Goal: Book appointment/travel/reservation

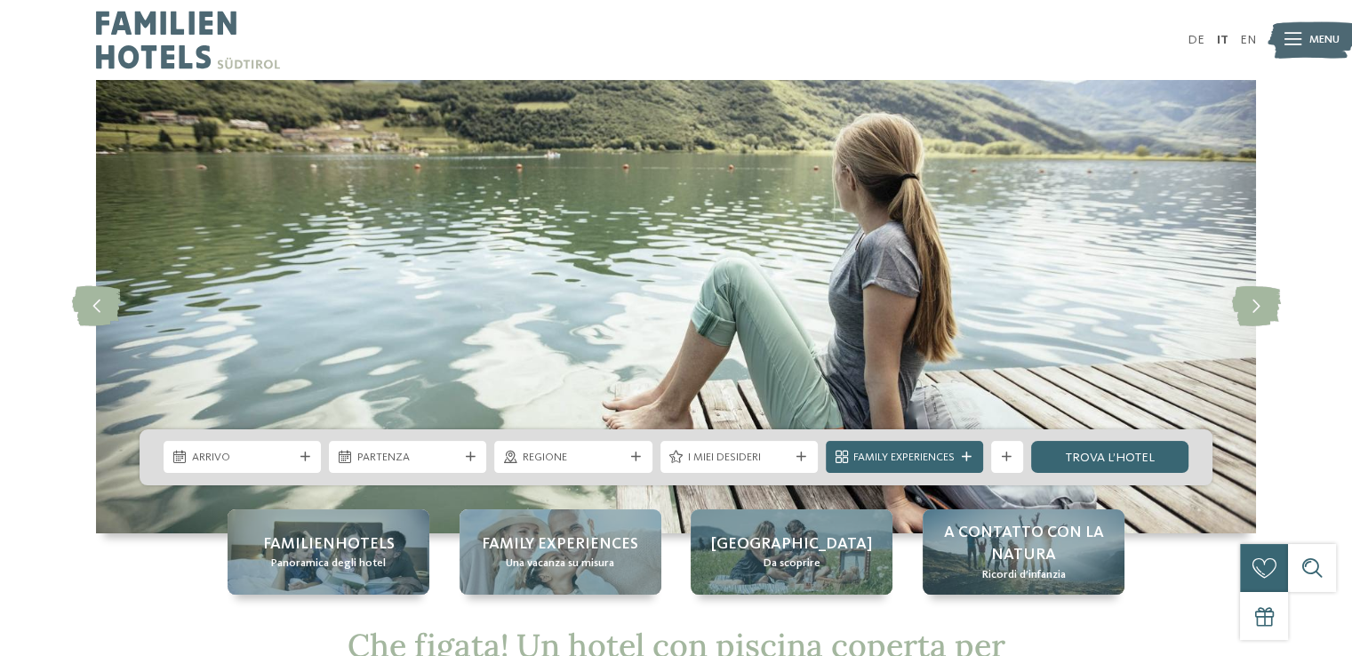
click at [302, 453] on icon at bounding box center [305, 457] width 10 height 10
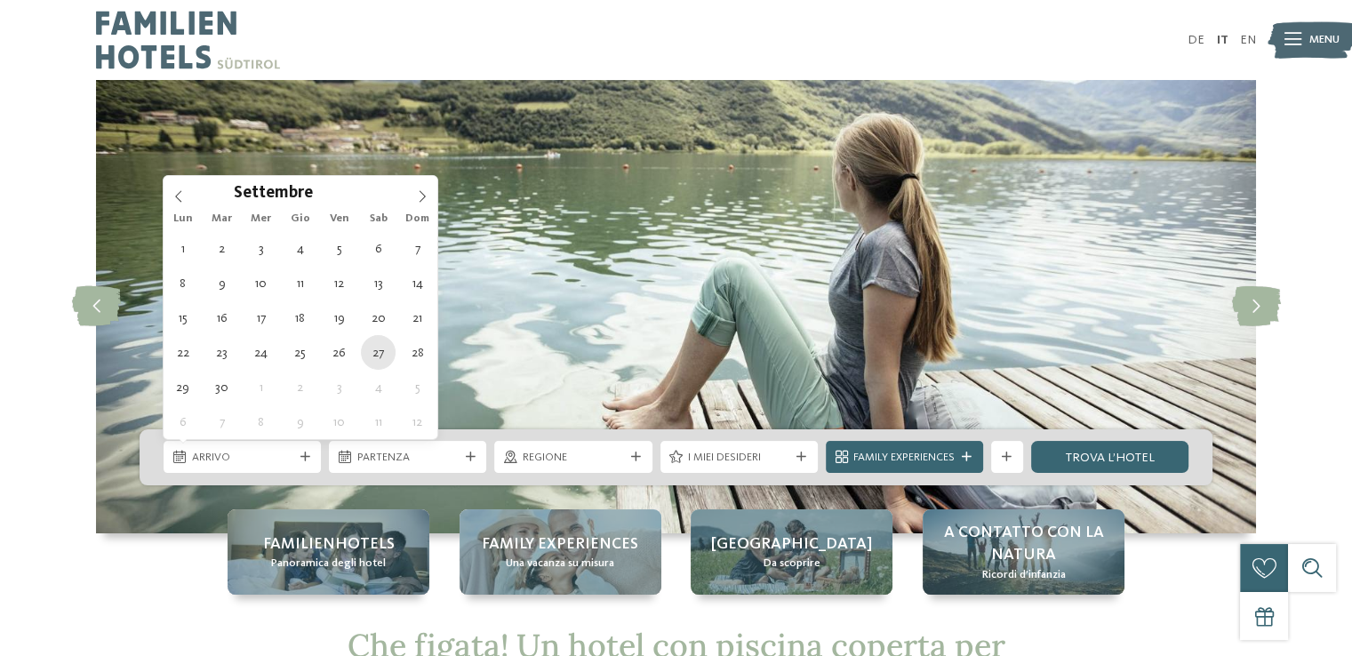
type div "[DATE]"
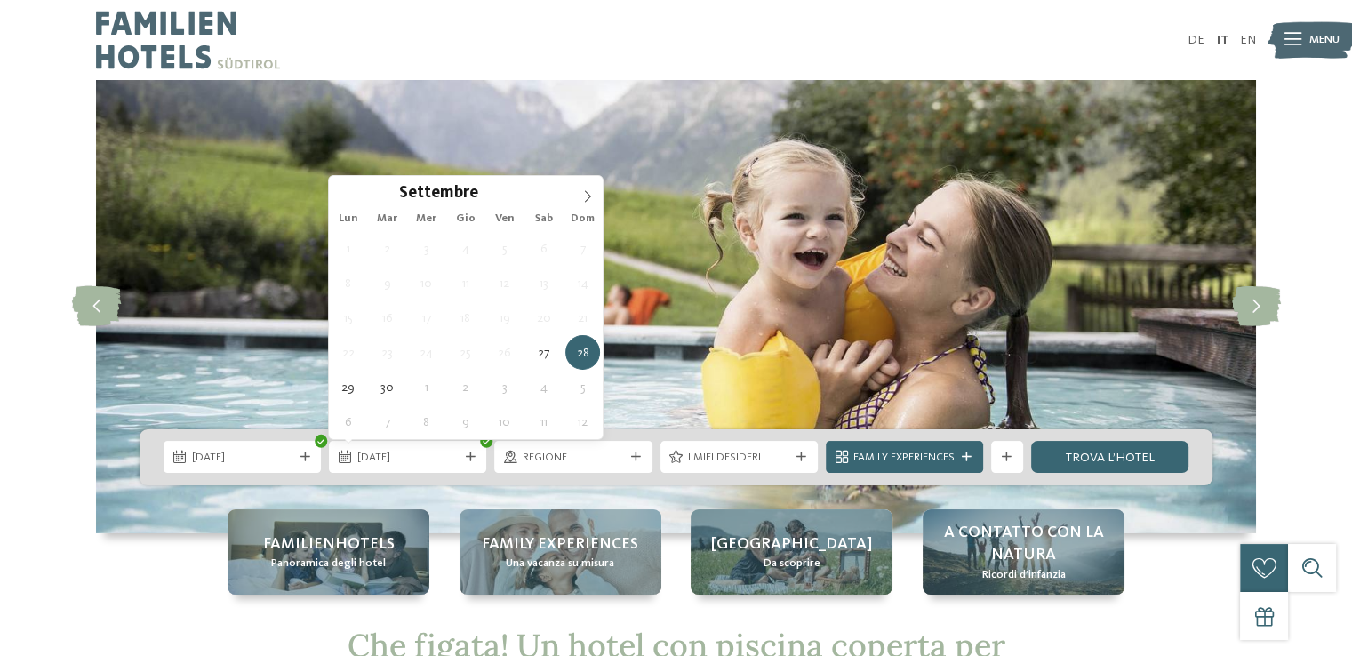
type div "[DATE]"
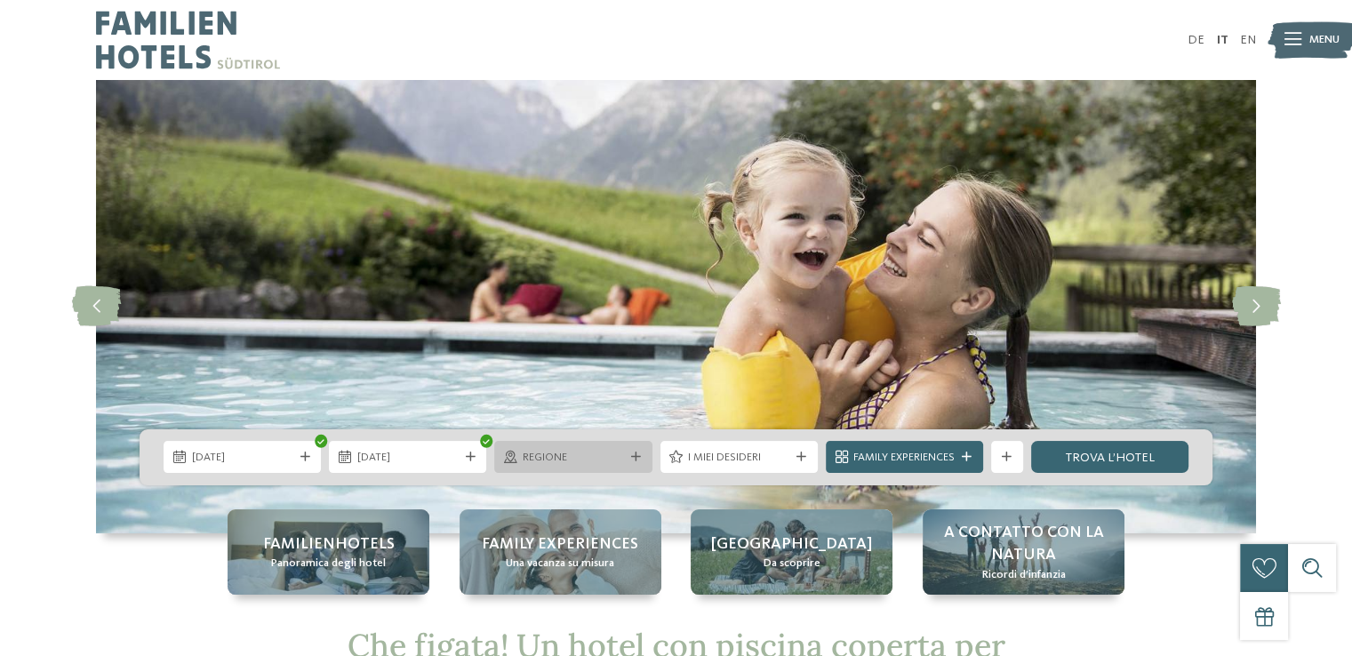
click at [633, 452] on icon at bounding box center [636, 457] width 10 height 10
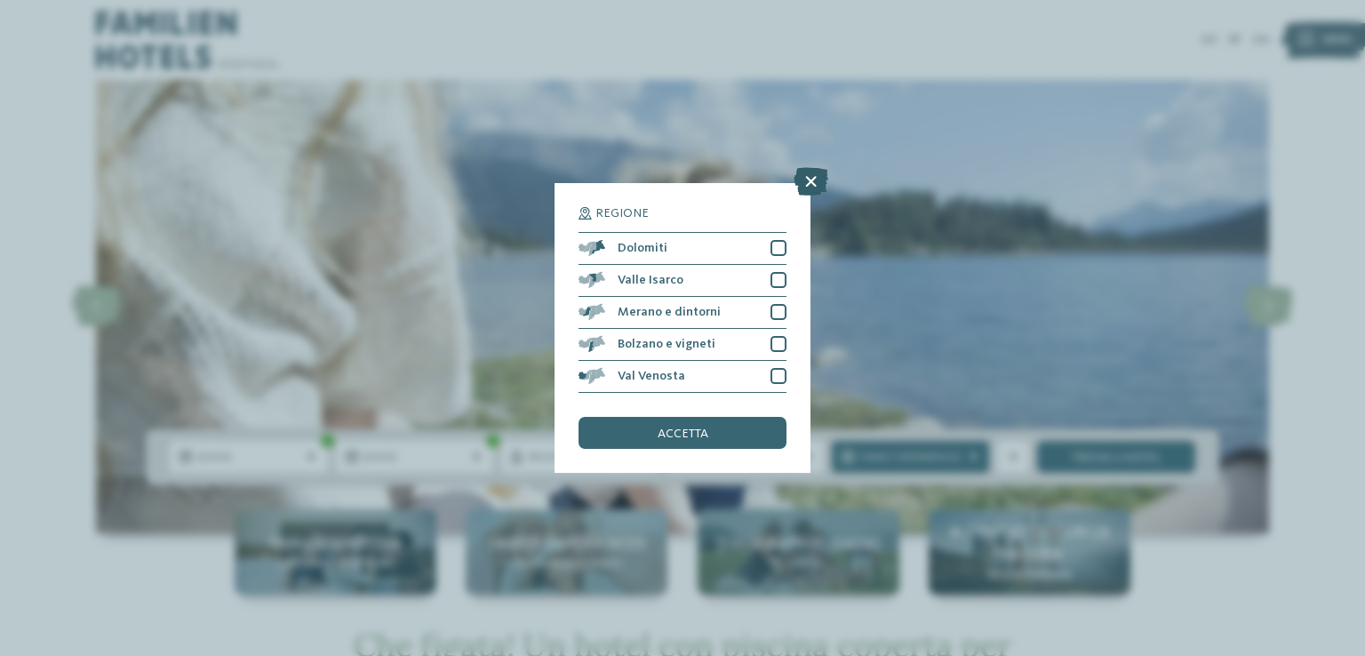
click at [812, 186] on icon at bounding box center [811, 181] width 35 height 28
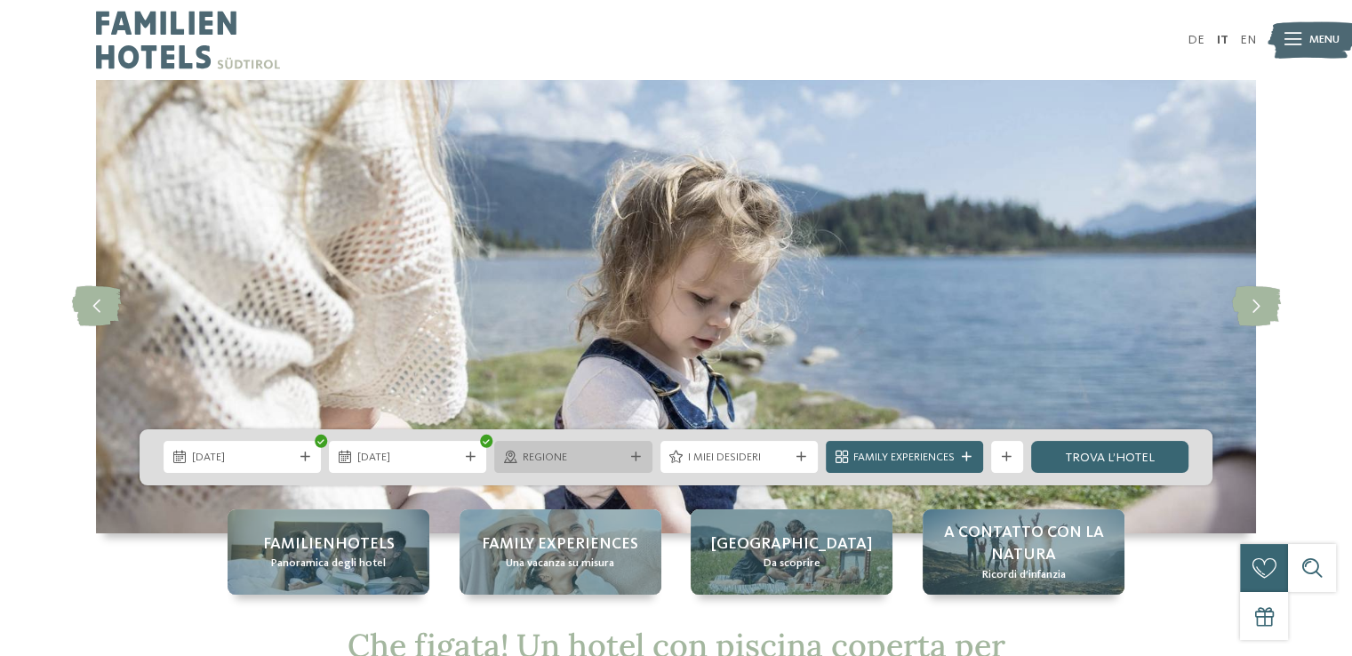
click at [635, 459] on icon at bounding box center [636, 457] width 10 height 10
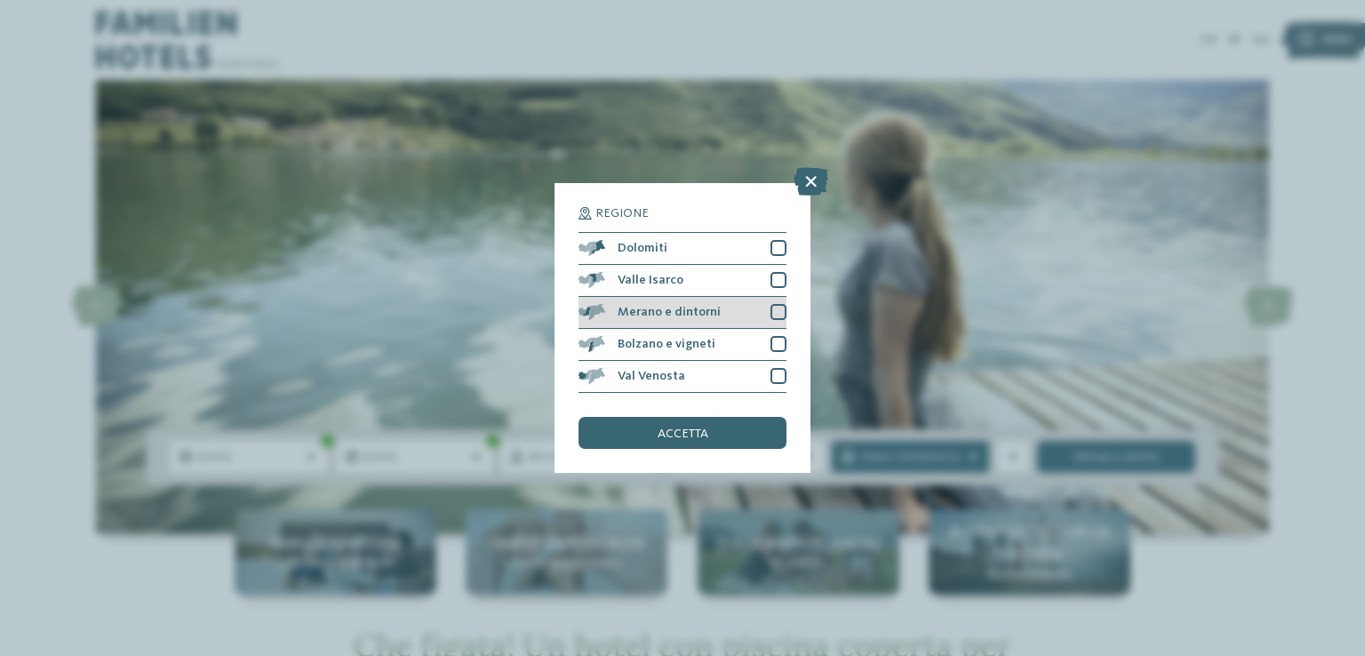
click at [779, 317] on div at bounding box center [779, 312] width 16 height 16
click at [728, 429] on div "accetta" at bounding box center [683, 433] width 208 height 32
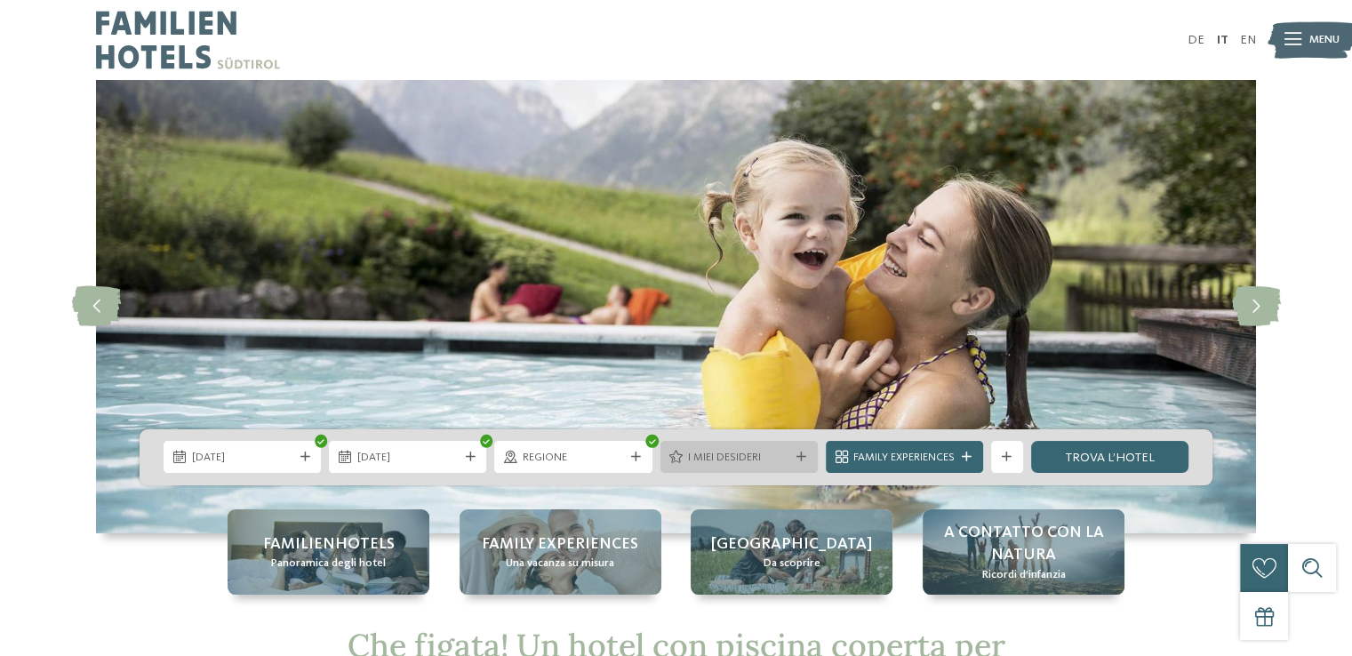
click at [797, 460] on icon at bounding box center [801, 457] width 10 height 10
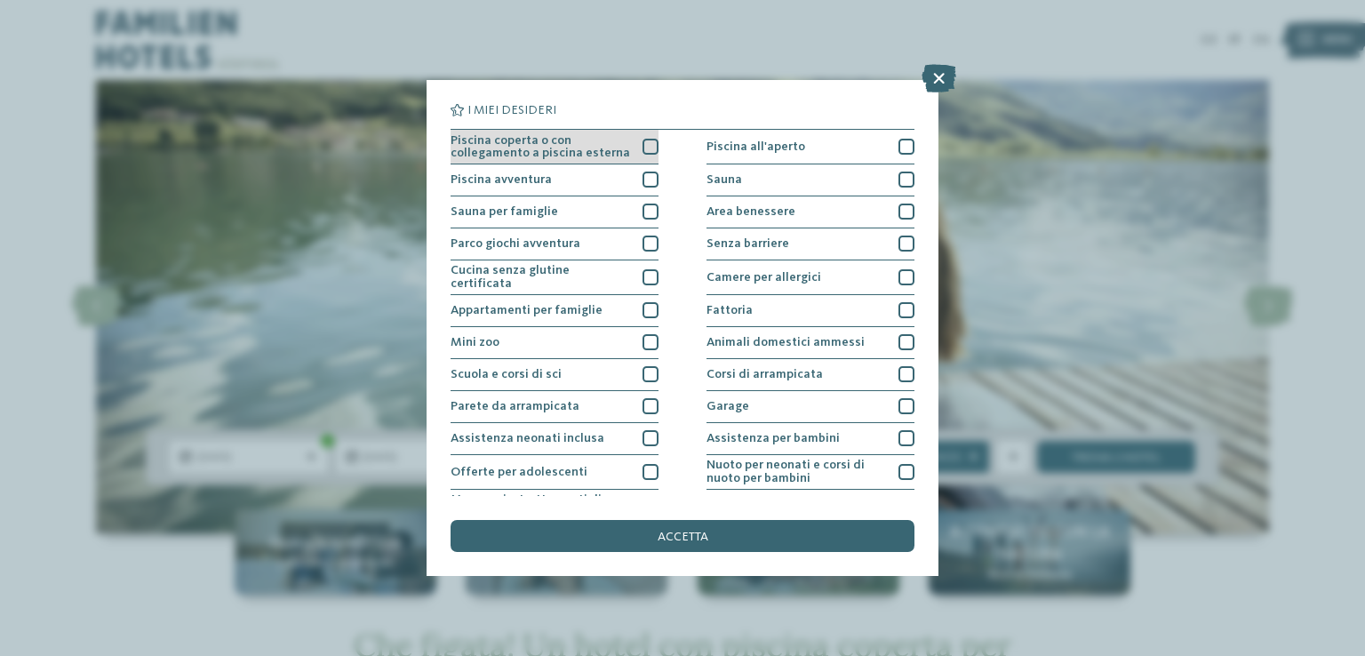
click at [644, 147] on div at bounding box center [651, 147] width 16 height 16
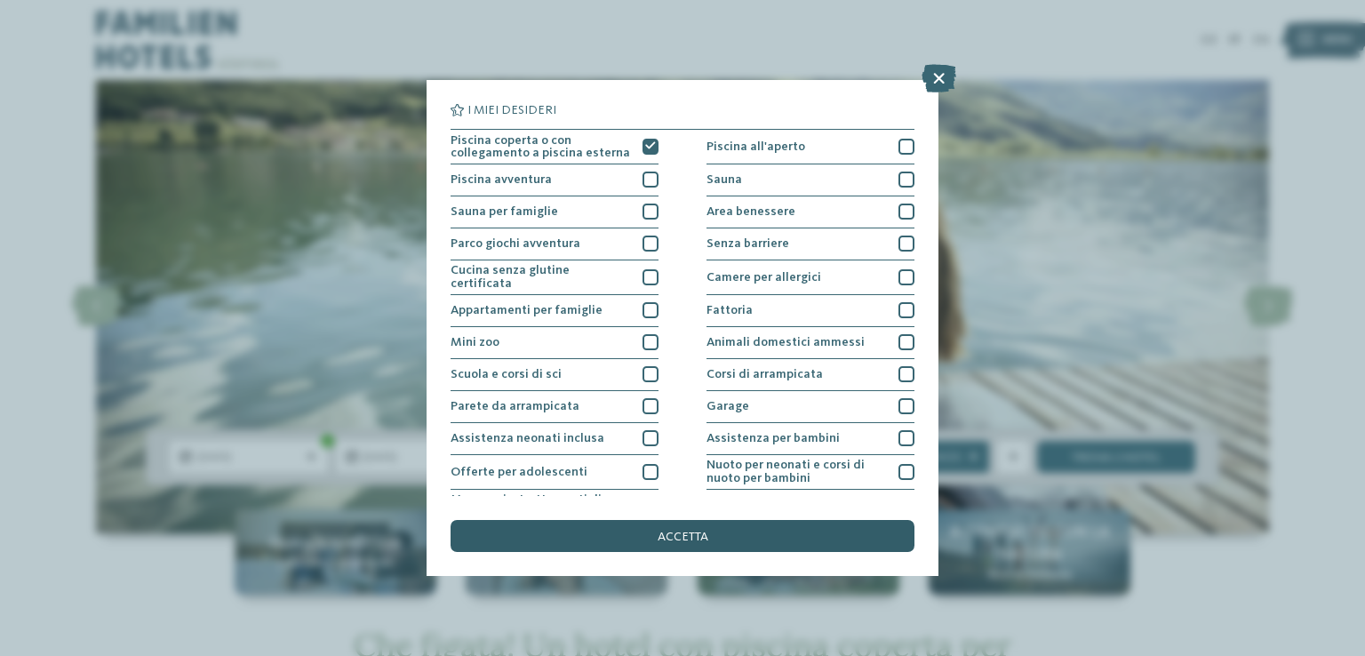
click at [692, 531] on span "accetta" at bounding box center [683, 537] width 51 height 12
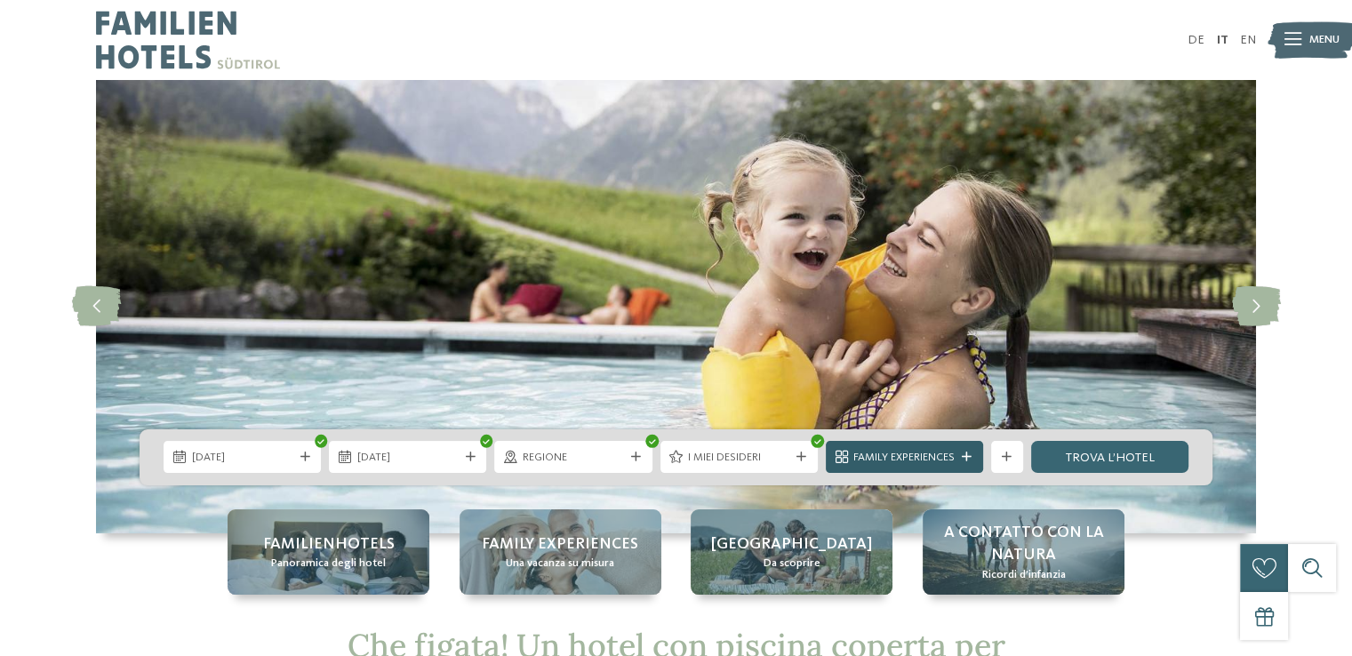
click at [960, 456] on div at bounding box center [967, 457] width 16 height 10
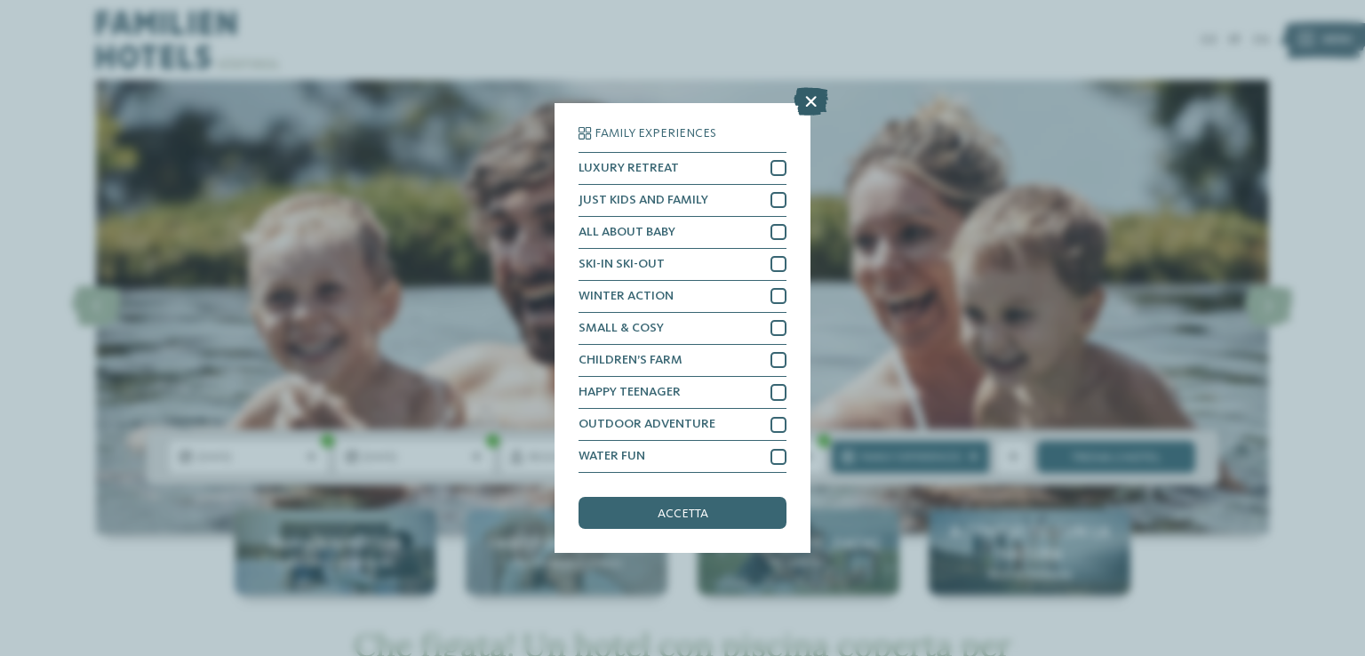
click at [813, 99] on icon at bounding box center [811, 101] width 35 height 28
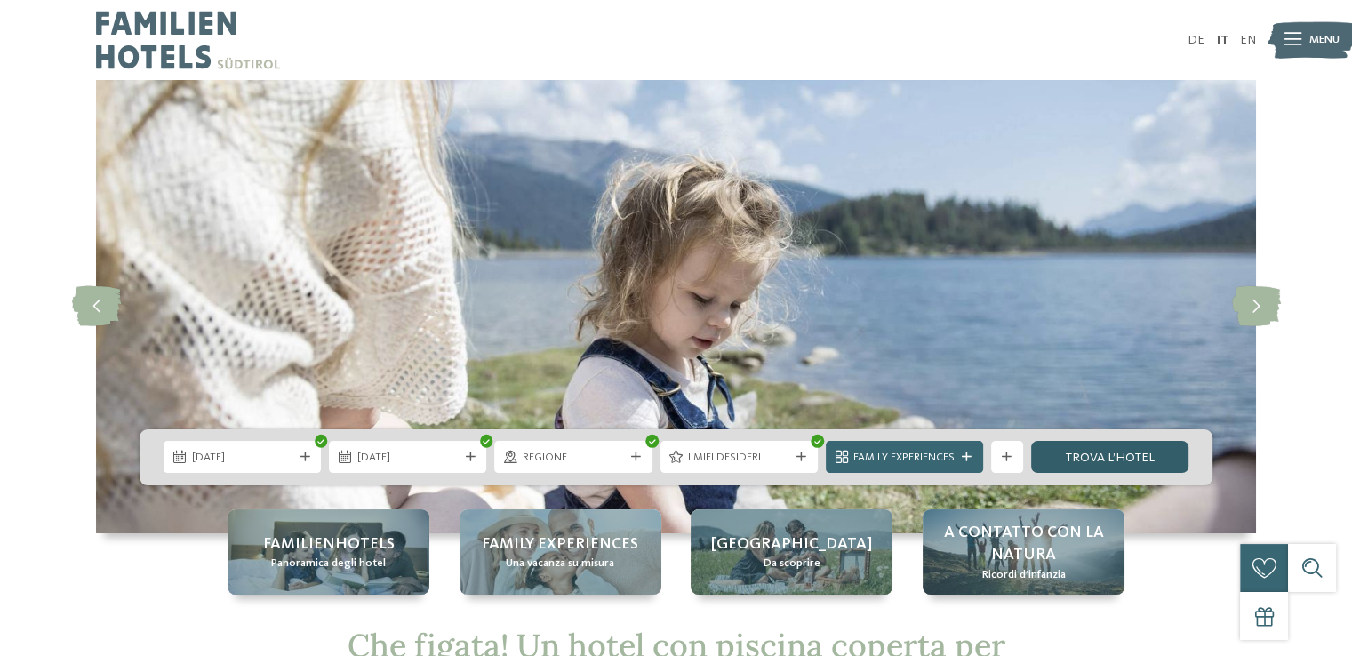
click at [1131, 466] on link "trova l’hotel" at bounding box center [1109, 457] width 157 height 32
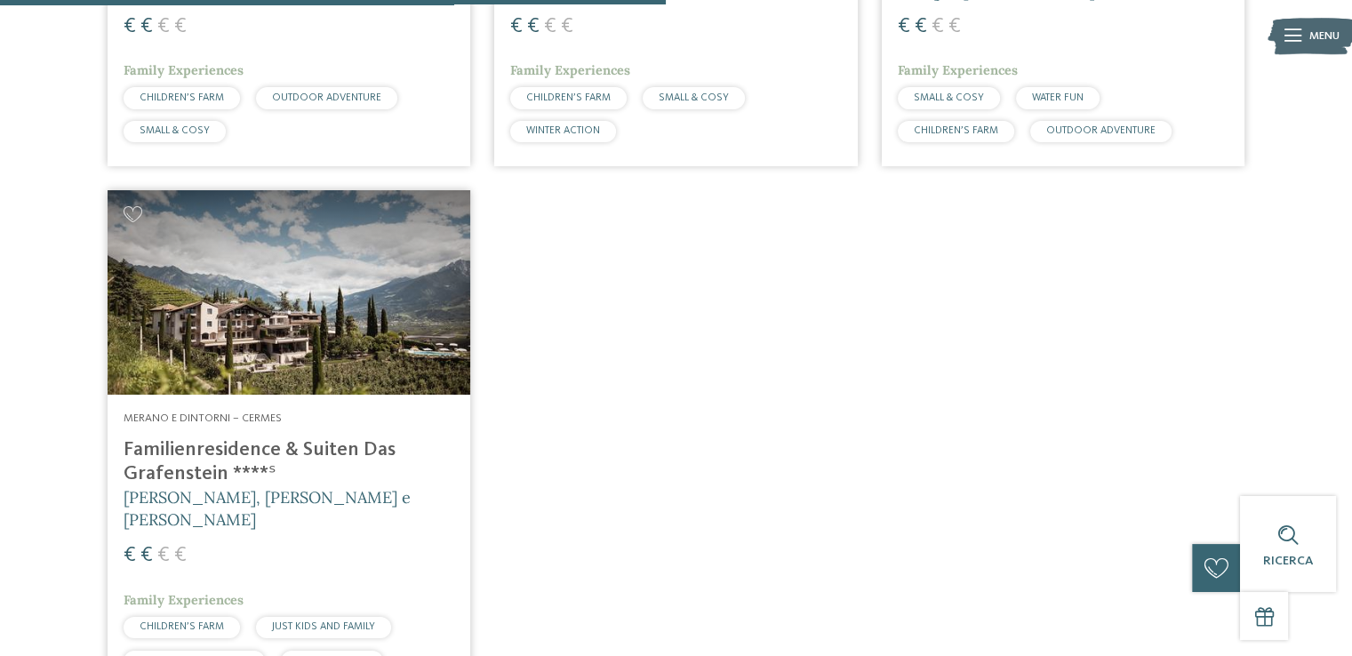
scroll to position [953, 0]
